Goal: Transaction & Acquisition: Register for event/course

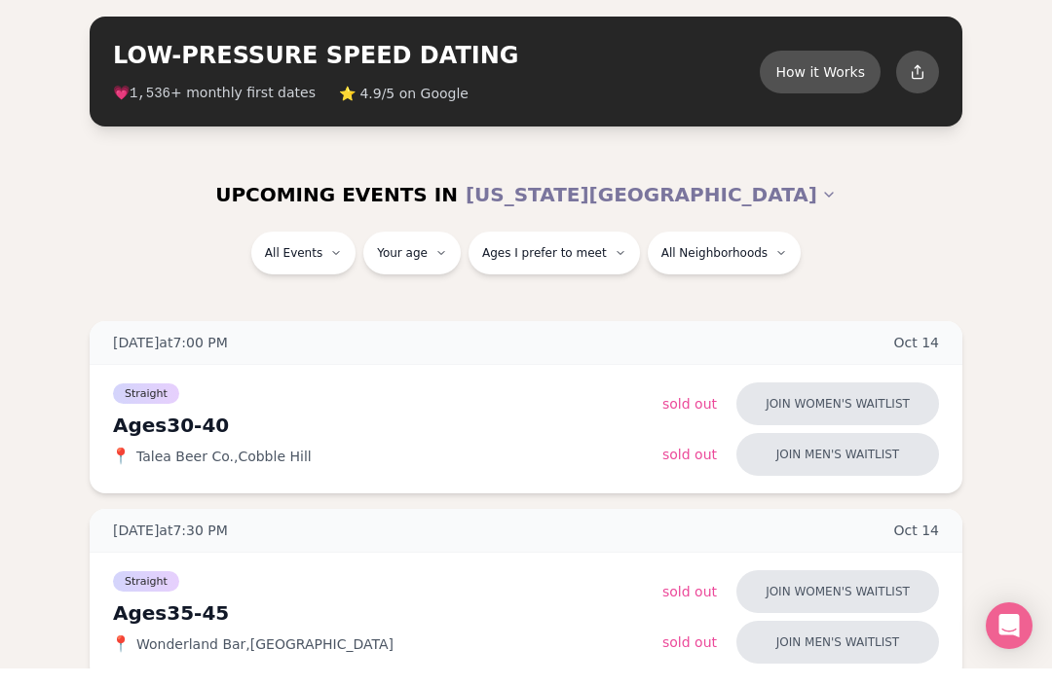
scroll to position [184, 0]
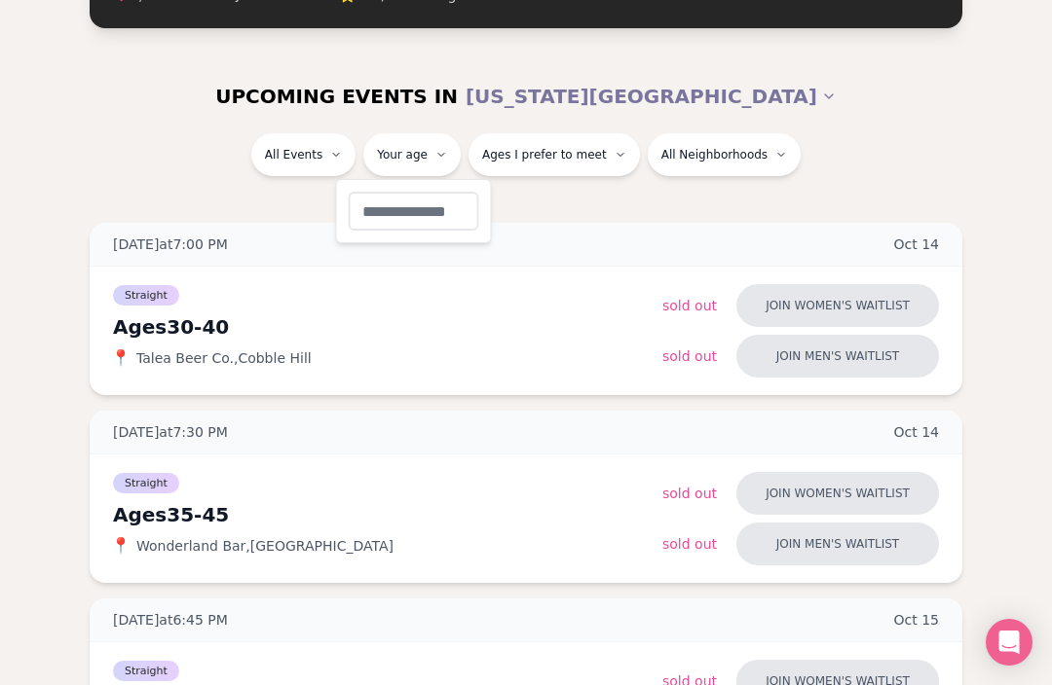
type input "**"
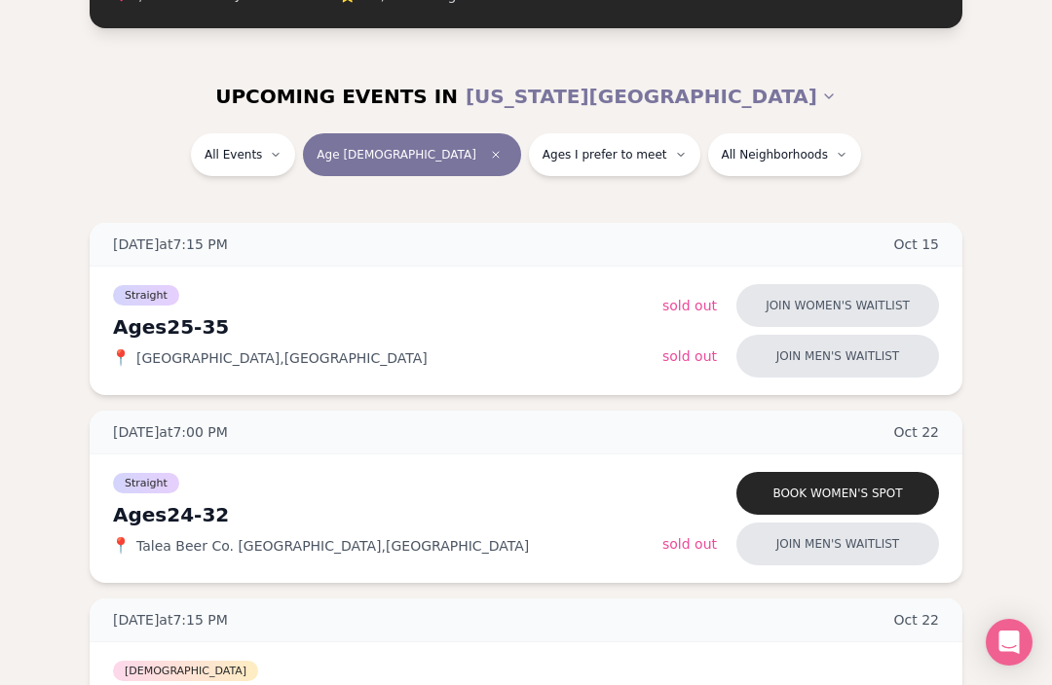
click at [596, 164] on button "Ages I prefer to meet" at bounding box center [614, 154] width 171 height 43
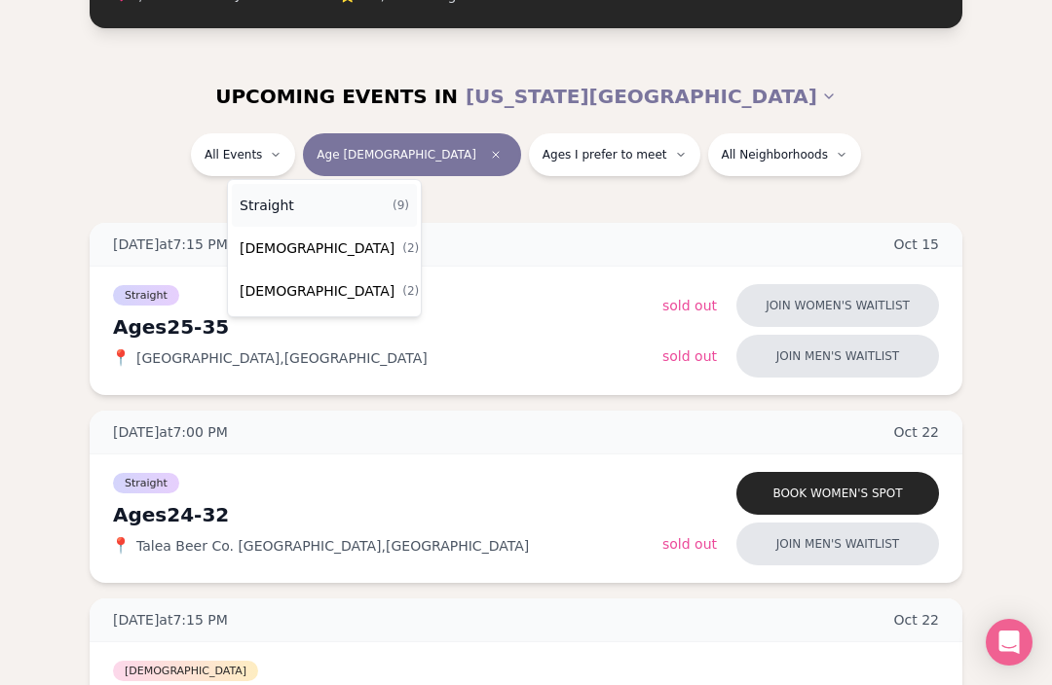
click at [271, 203] on span "Straight" at bounding box center [267, 205] width 55 height 19
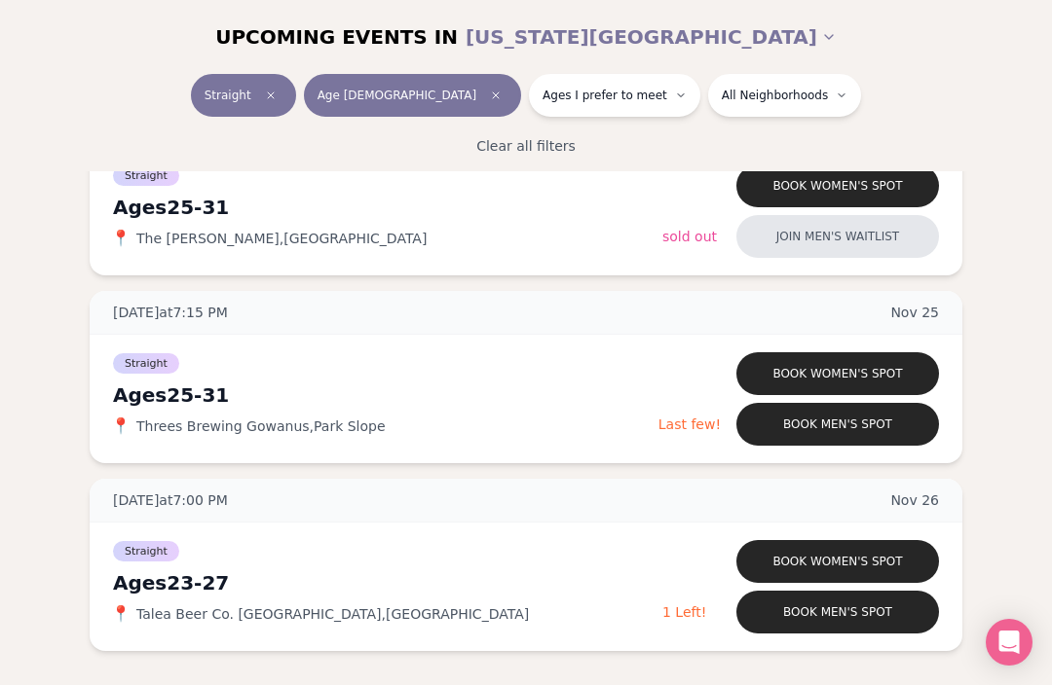
scroll to position [1461, 0]
click at [839, 424] on button "Book men's spot" at bounding box center [837, 424] width 203 height 43
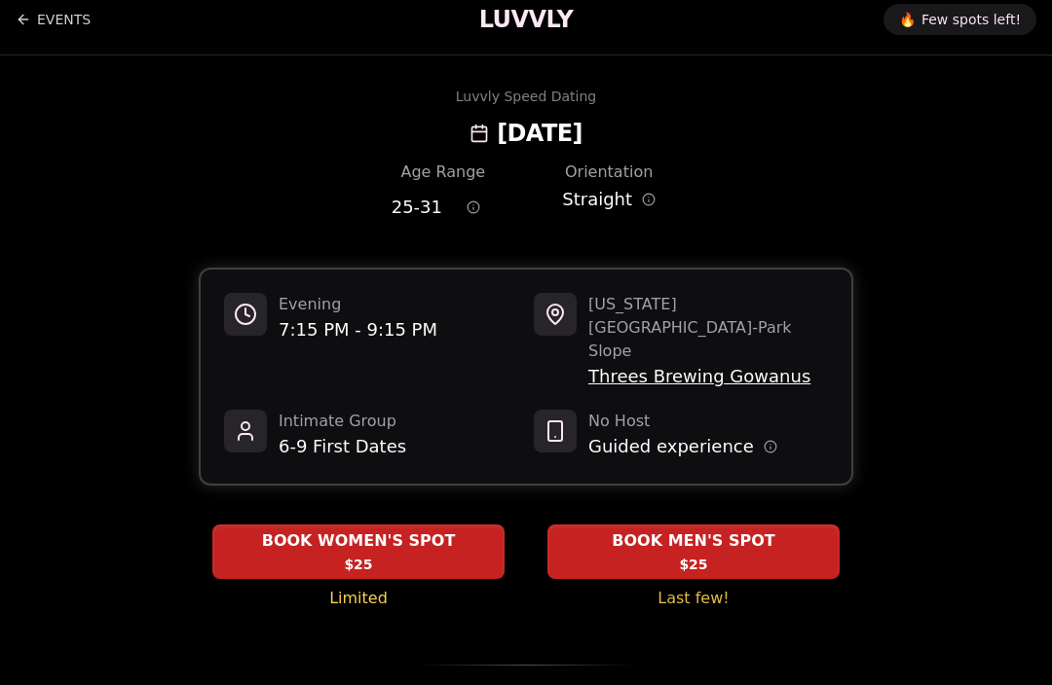
click at [773, 530] on span "BOOK MEN'S SPOT" at bounding box center [693, 541] width 170 height 23
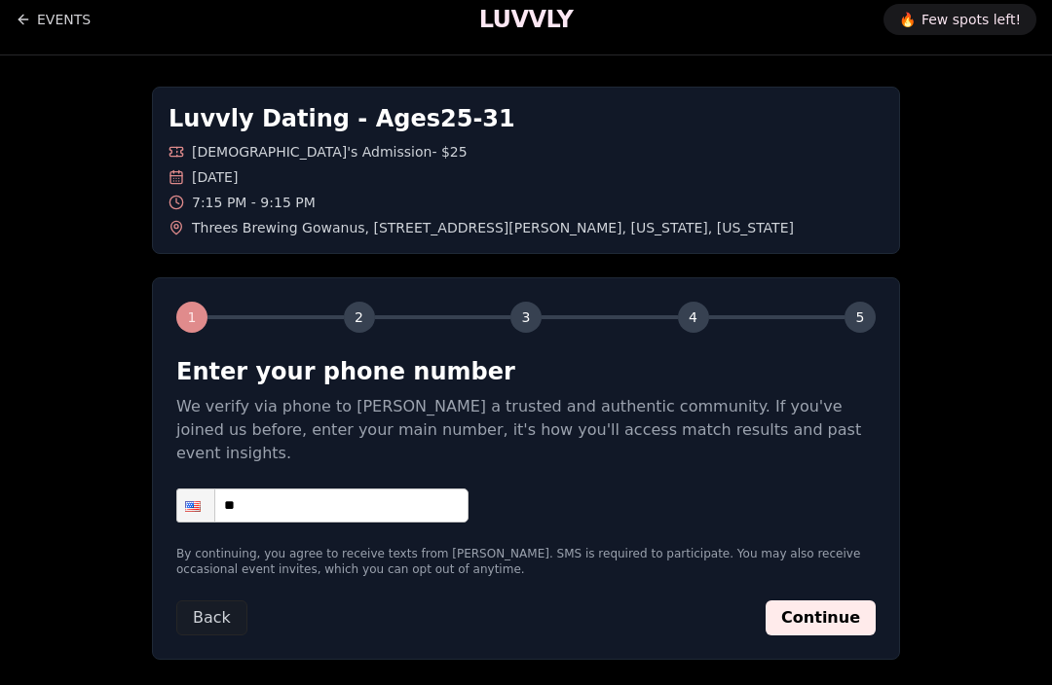
scroll to position [31, 0]
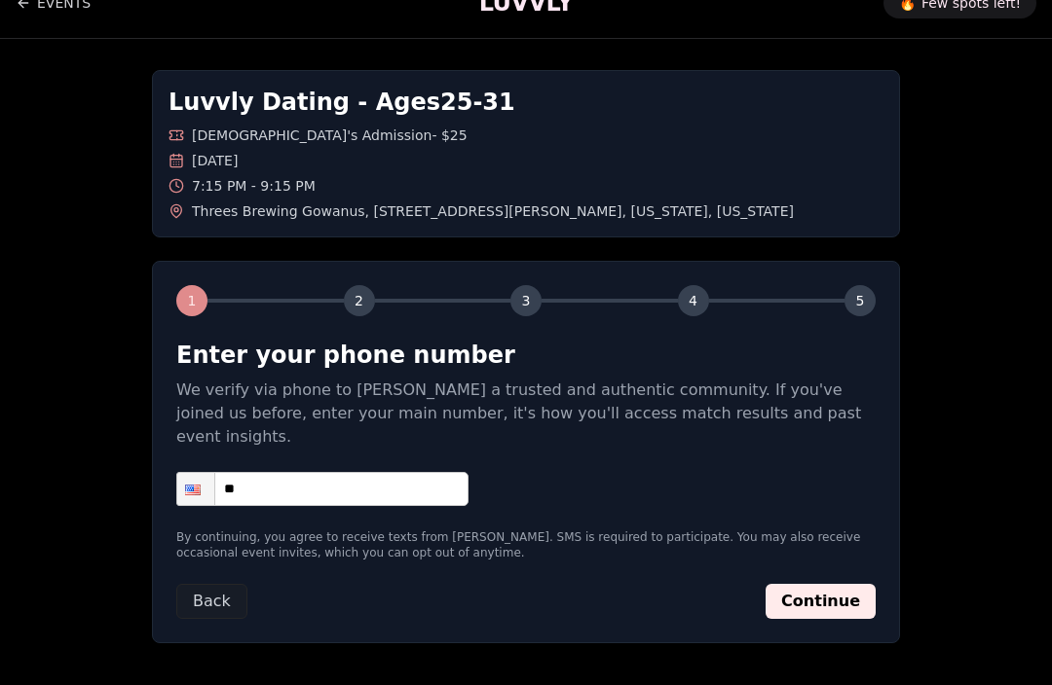
click at [280, 473] on input "**" at bounding box center [322, 490] width 292 height 34
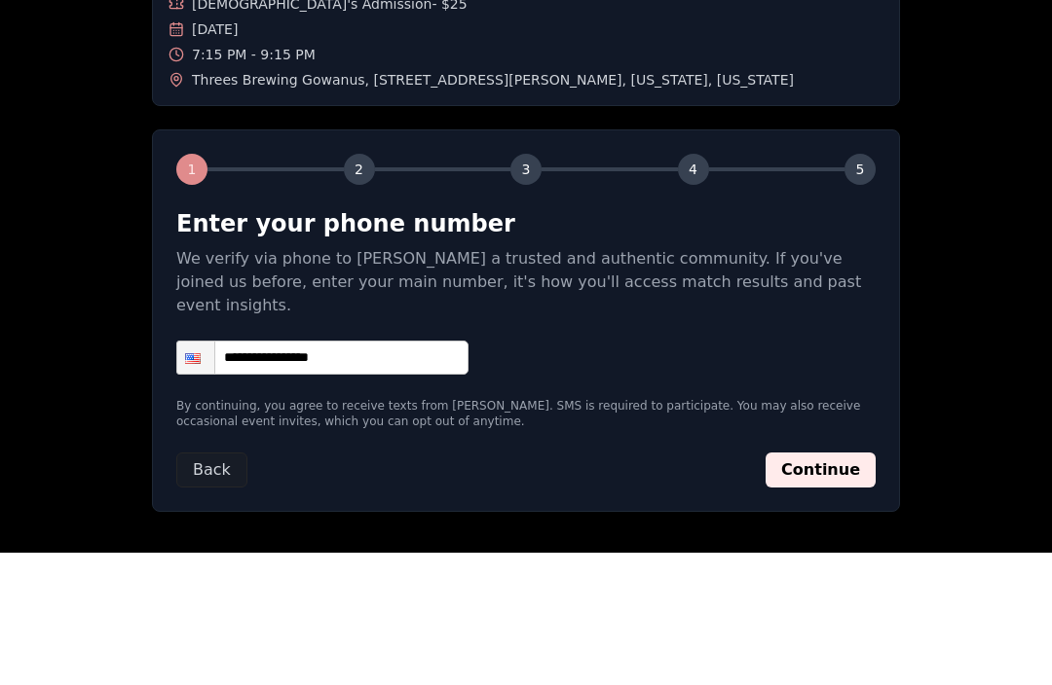
scroll to position [95, 0]
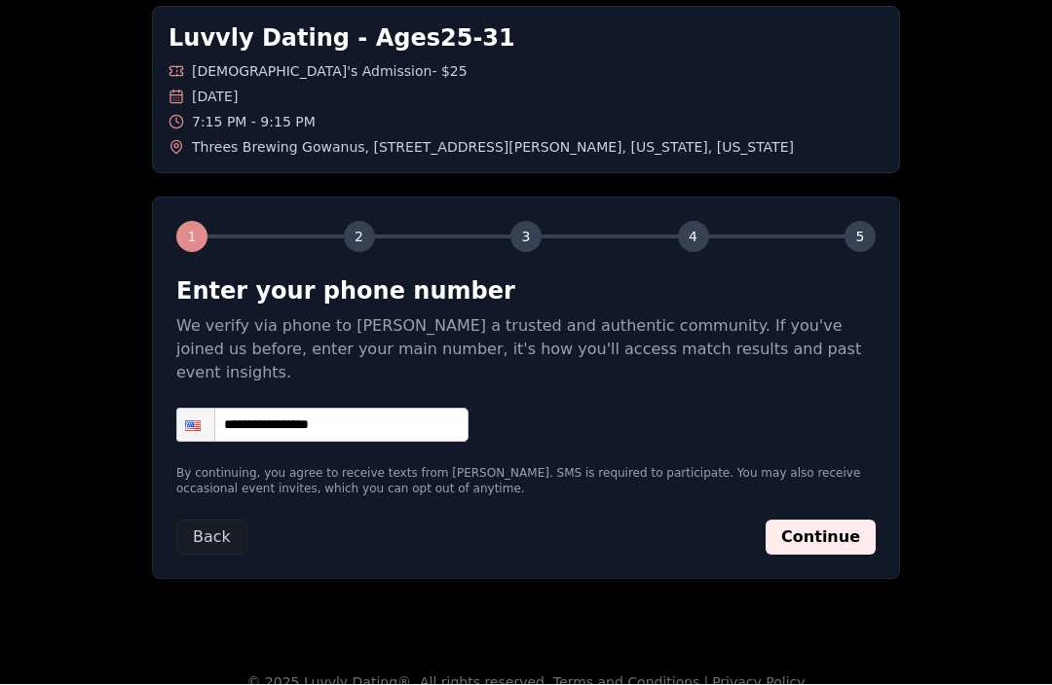
type input "**********"
click at [823, 521] on button "Continue" at bounding box center [820, 538] width 110 height 35
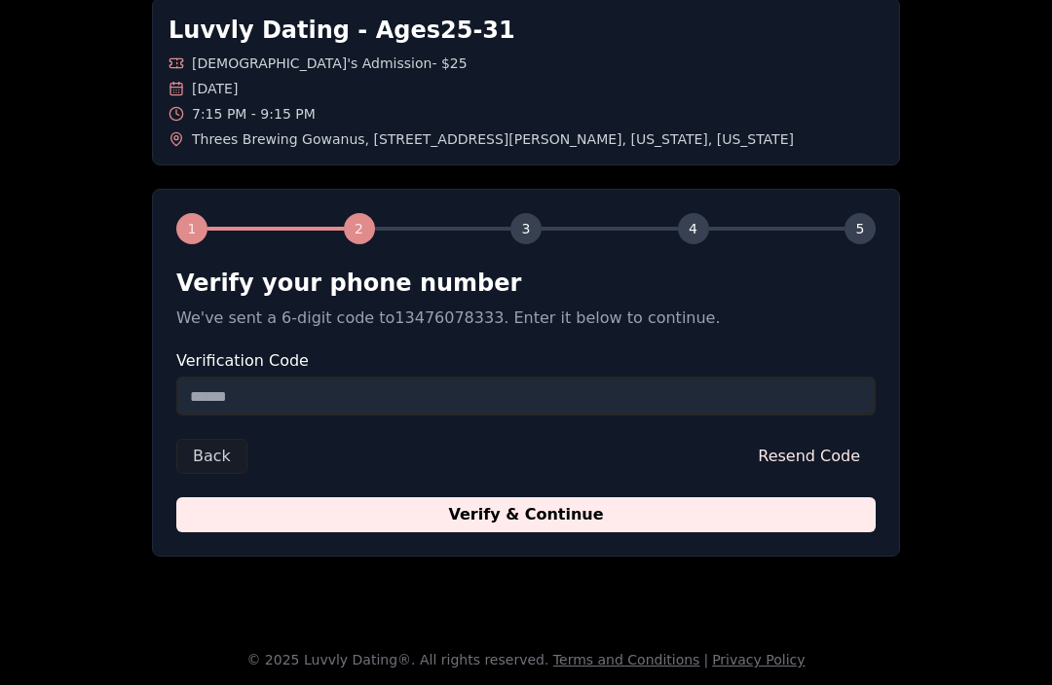
scroll to position [104, 0]
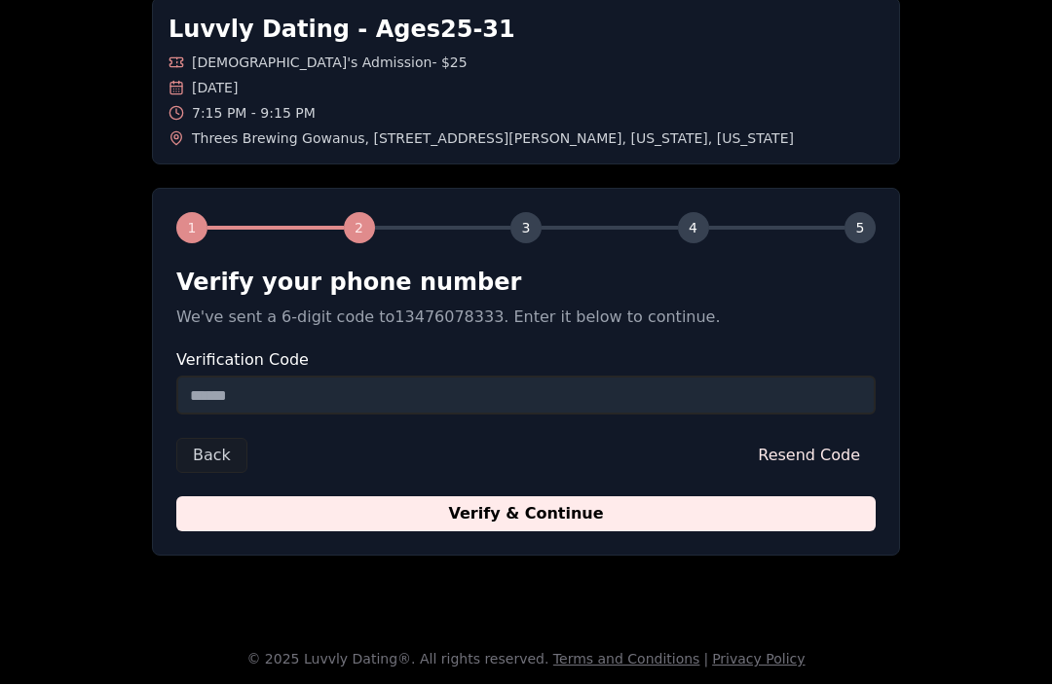
click at [228, 396] on input "Verification Code" at bounding box center [525, 396] width 699 height 39
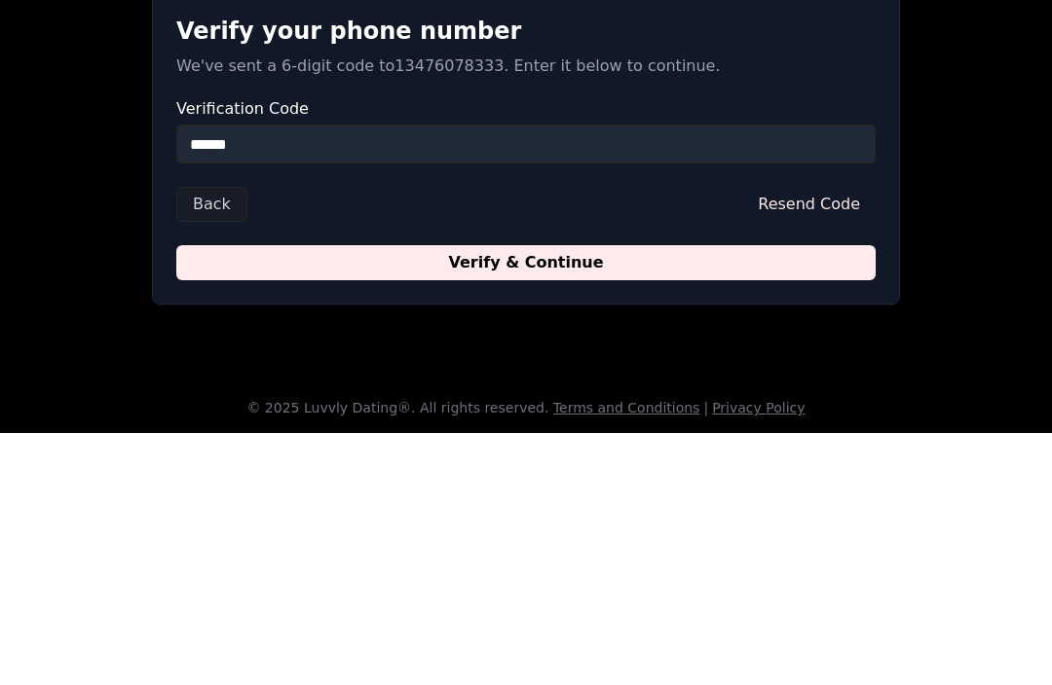
type input "******"
click at [731, 498] on button "Verify & Continue" at bounding box center [525, 515] width 699 height 35
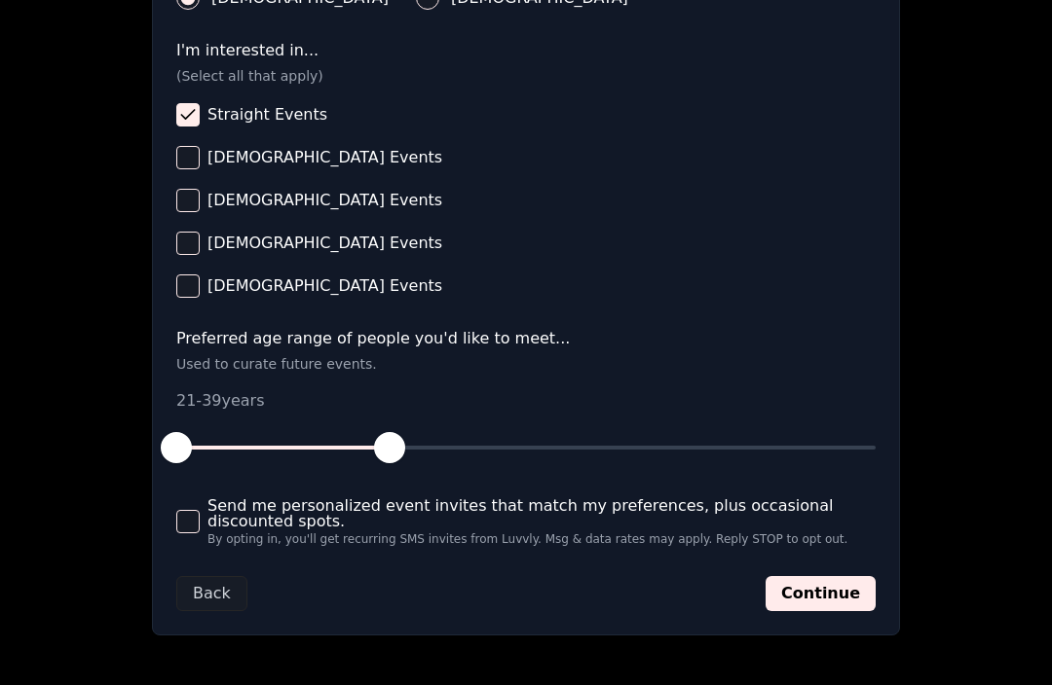
scroll to position [803, 0]
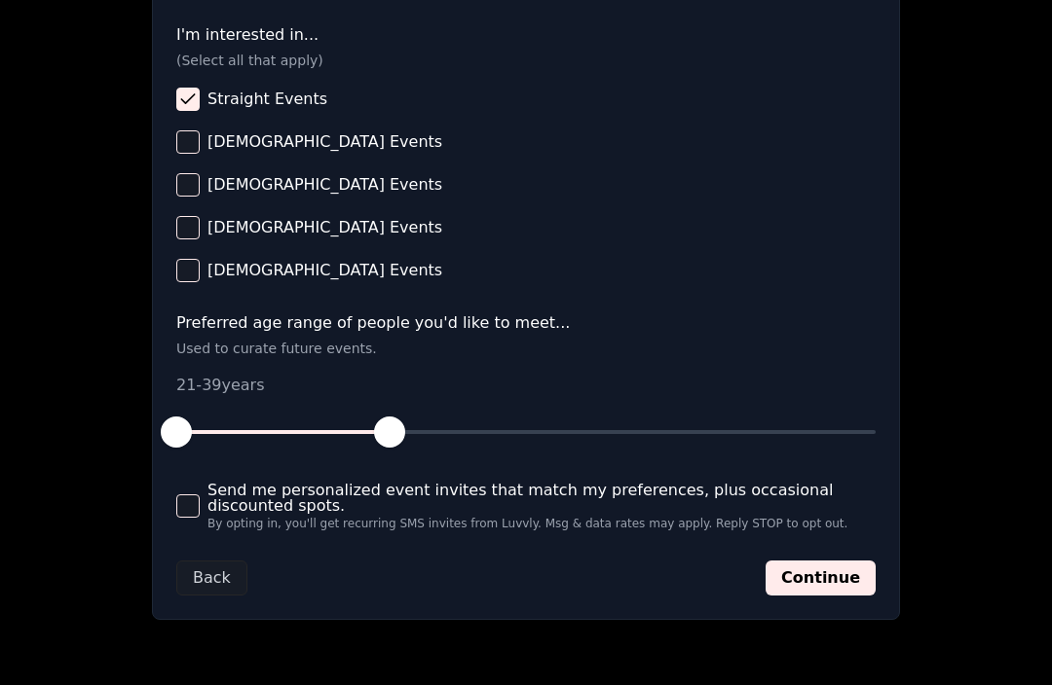
click at [217, 523] on span "By opting in, you'll get recurring SMS invites from Luvvly. Msg & data rates ma…" at bounding box center [541, 525] width 668 height 12
click at [200, 519] on button "Send me personalized event invites that match my preferences, plus occasional d…" at bounding box center [187, 507] width 23 height 23
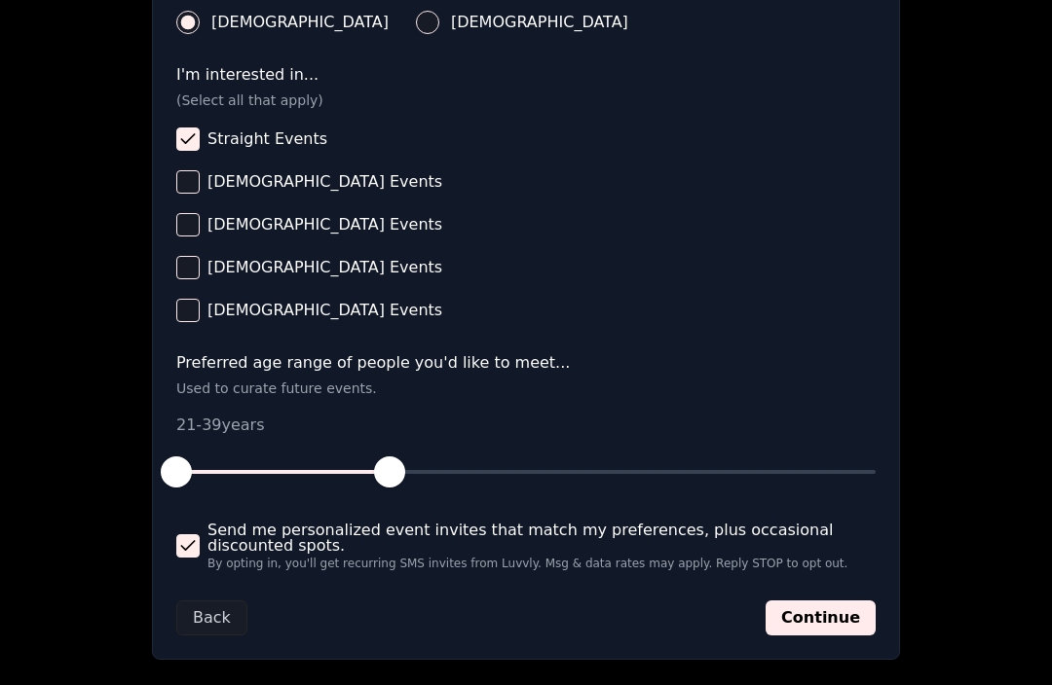
scroll to position [766, 0]
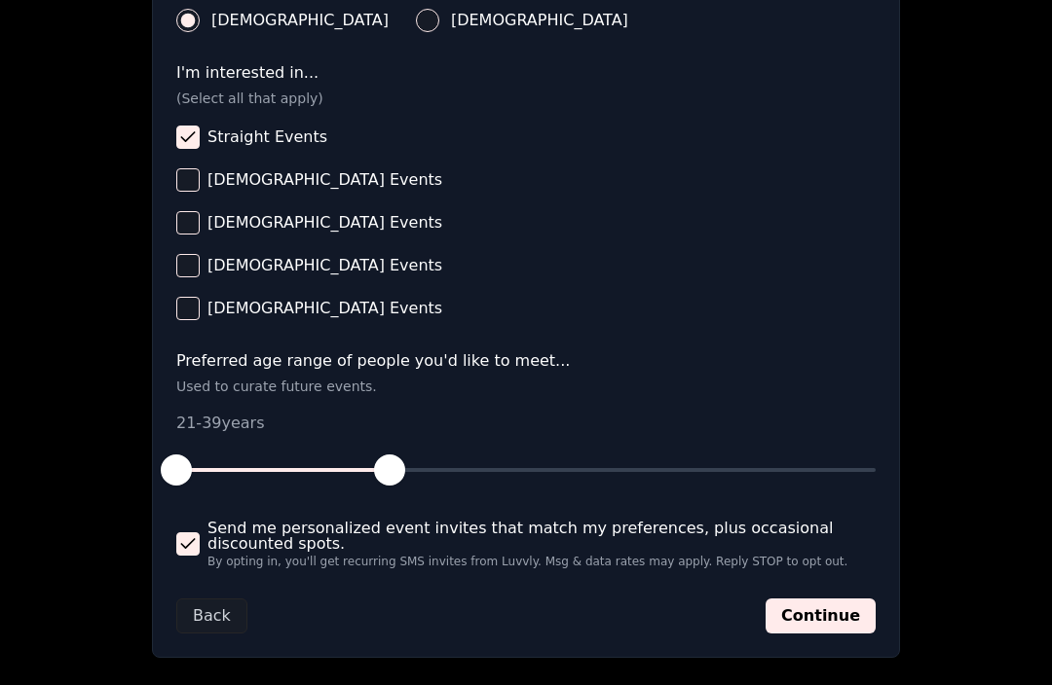
click at [800, 625] on button "Continue" at bounding box center [820, 616] width 110 height 35
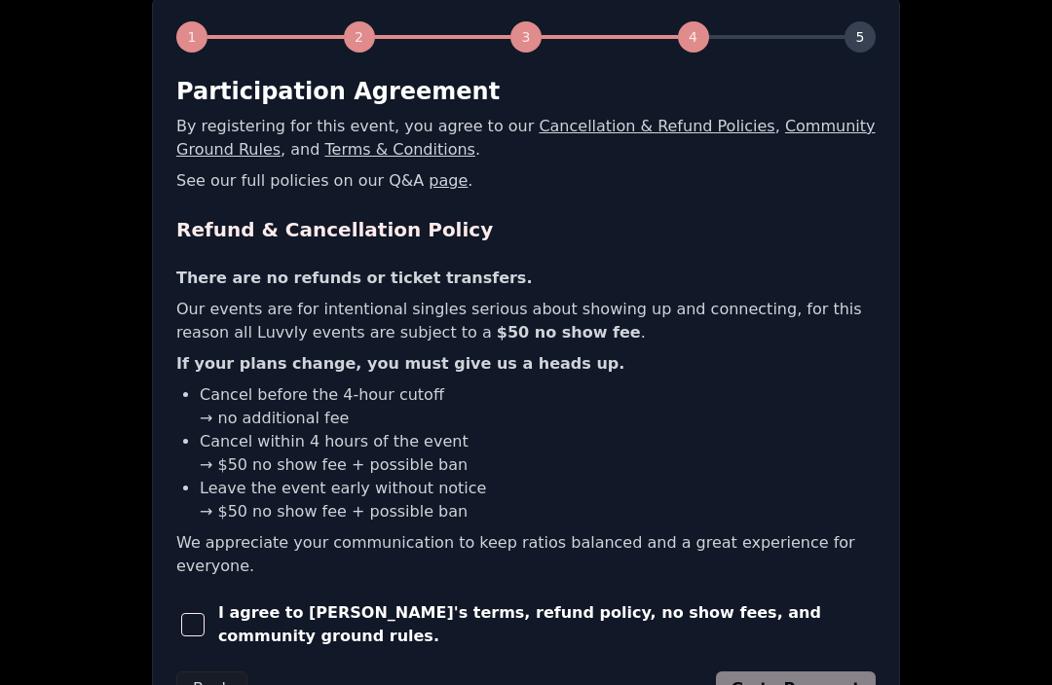
scroll to position [406, 0]
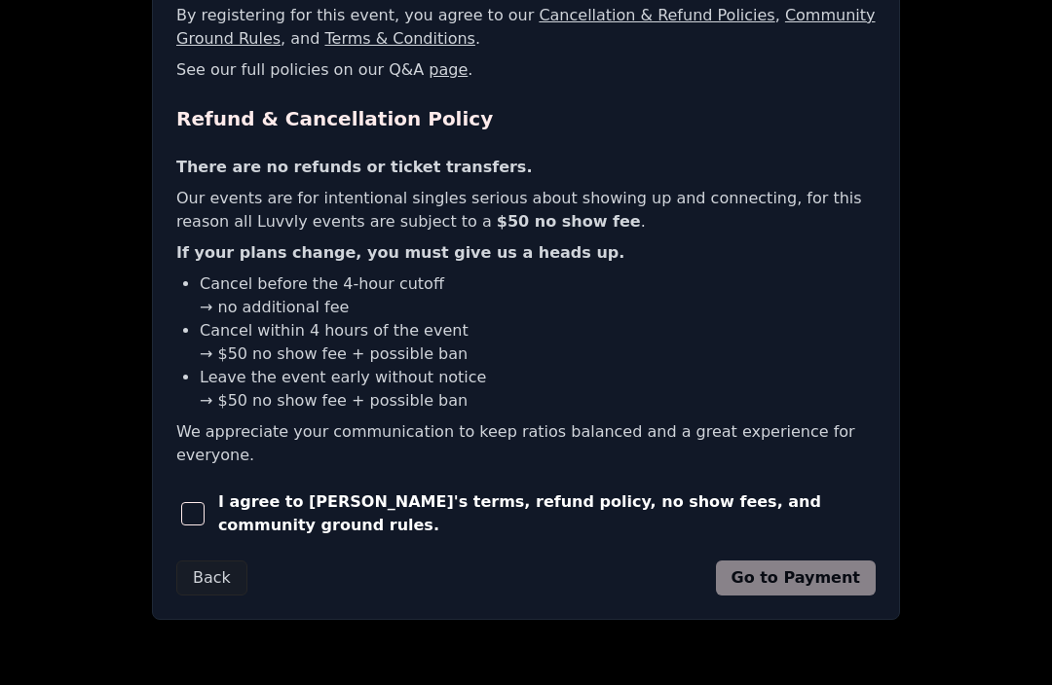
click at [194, 498] on button "button" at bounding box center [193, 515] width 34 height 43
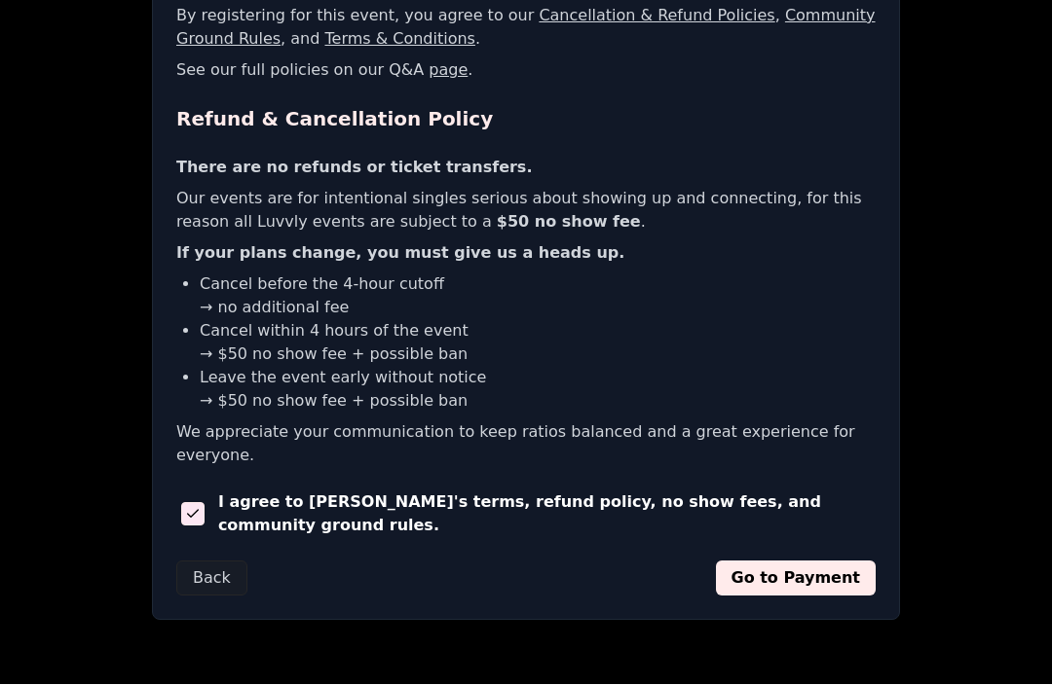
click at [747, 593] on button "Go to Payment" at bounding box center [796, 579] width 161 height 35
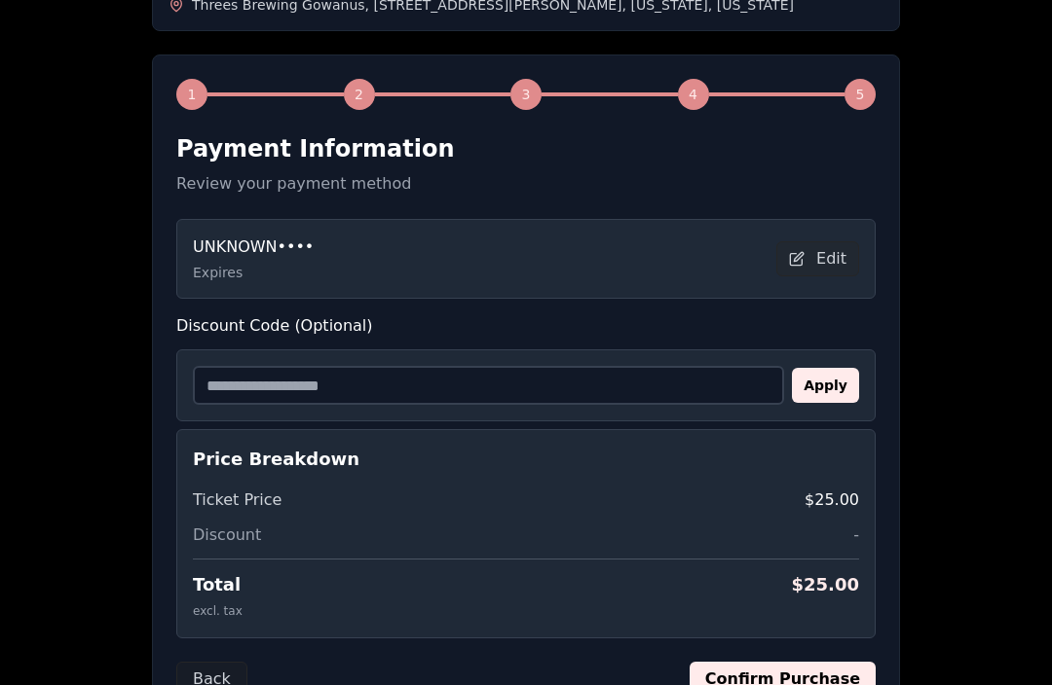
scroll to position [219, 0]
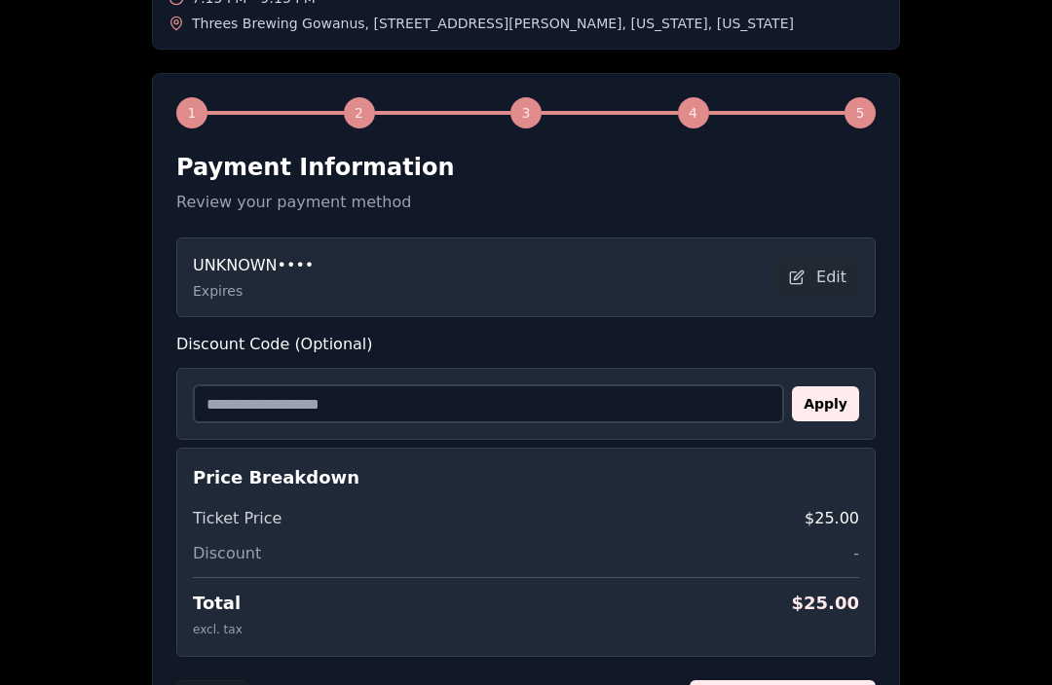
click at [803, 281] on button "Edit" at bounding box center [817, 278] width 83 height 35
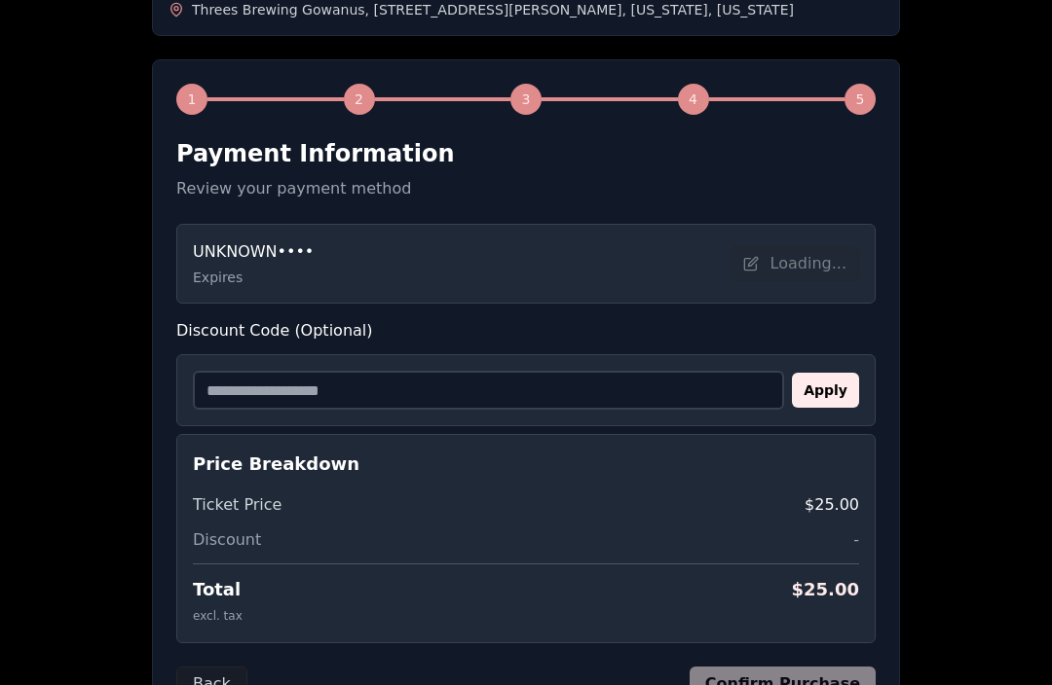
scroll to position [298, 0]
